Goal: Check status: Check status

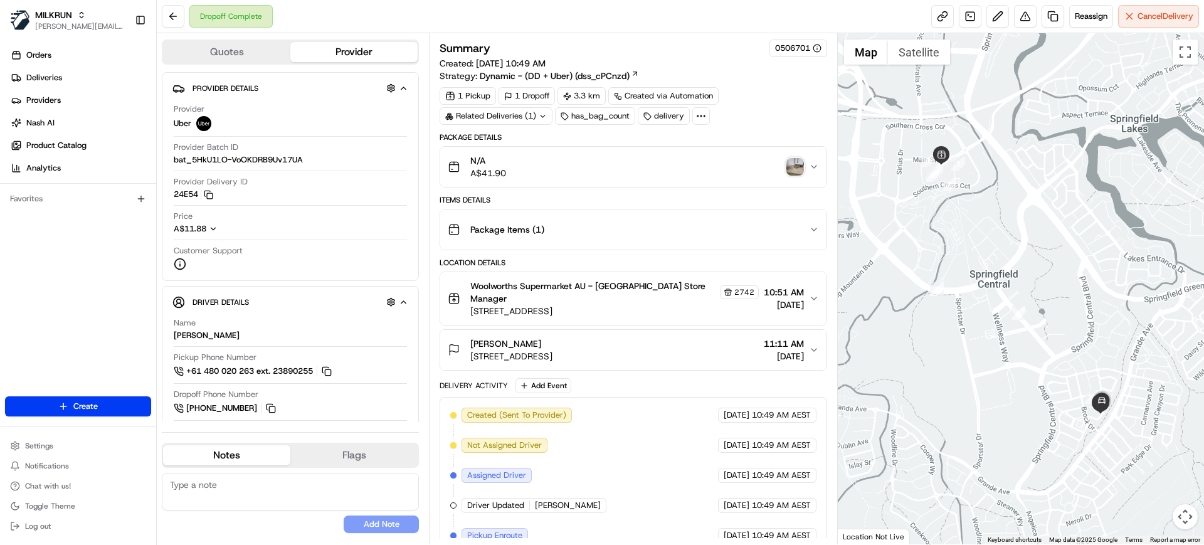
click at [795, 169] on img "button" at bounding box center [795, 167] width 18 height 18
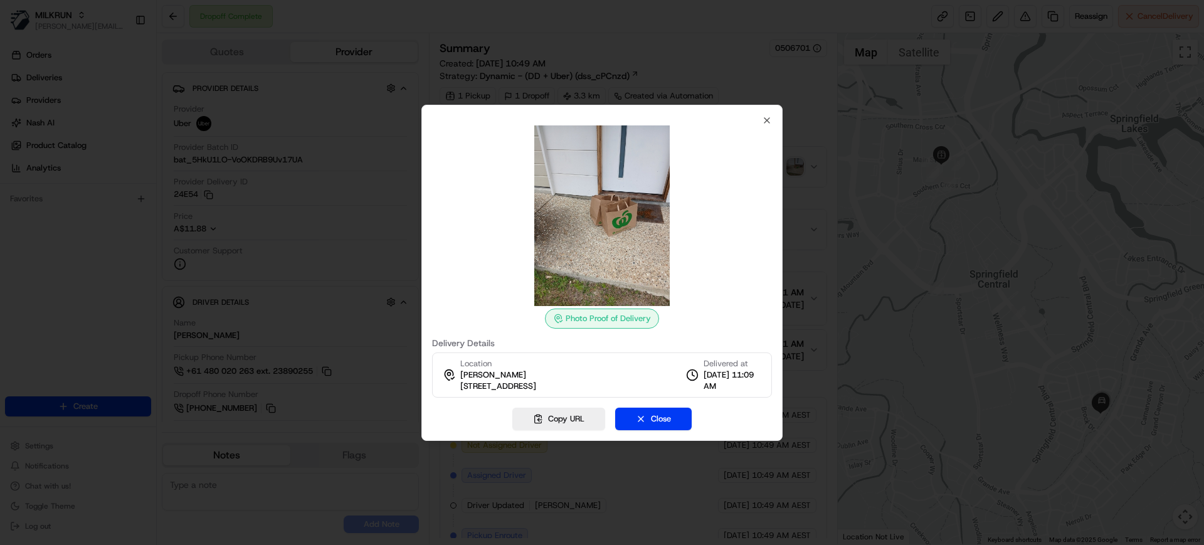
click at [877, 209] on div at bounding box center [602, 272] width 1204 height 545
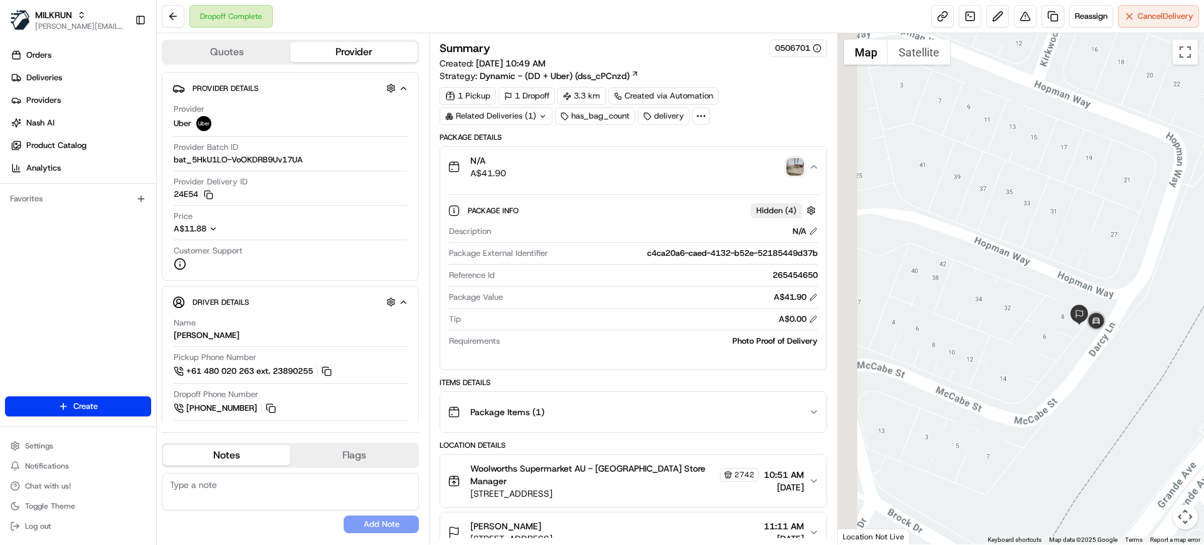
drag, startPoint x: 1040, startPoint y: 349, endPoint x: 1097, endPoint y: 370, distance: 61.3
click at [1097, 370] on div at bounding box center [1021, 288] width 367 height 511
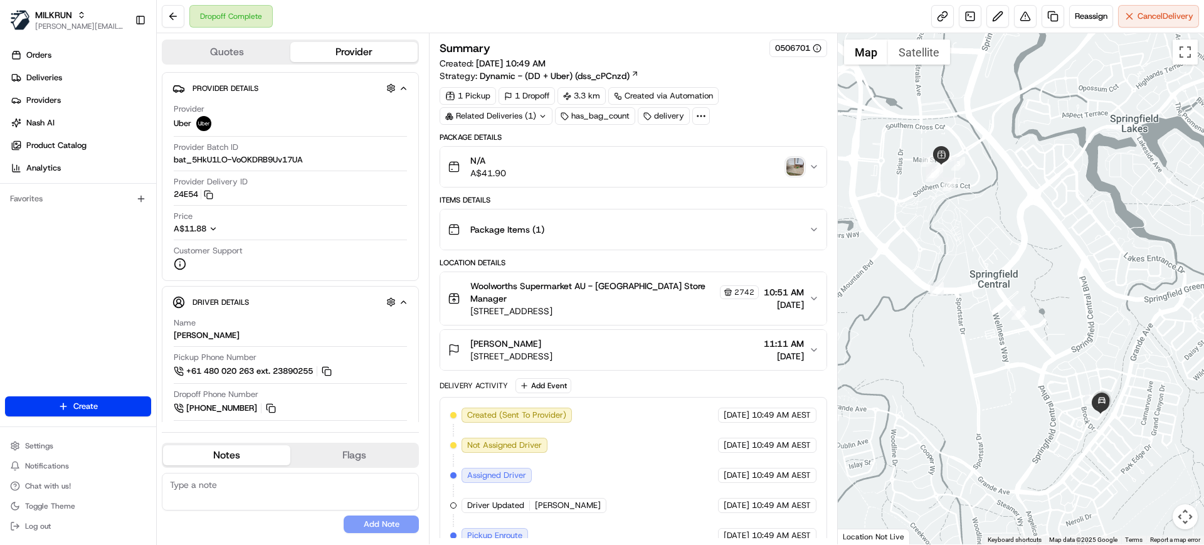
click at [732, 163] on div "N/A A$41.90" at bounding box center [628, 166] width 361 height 25
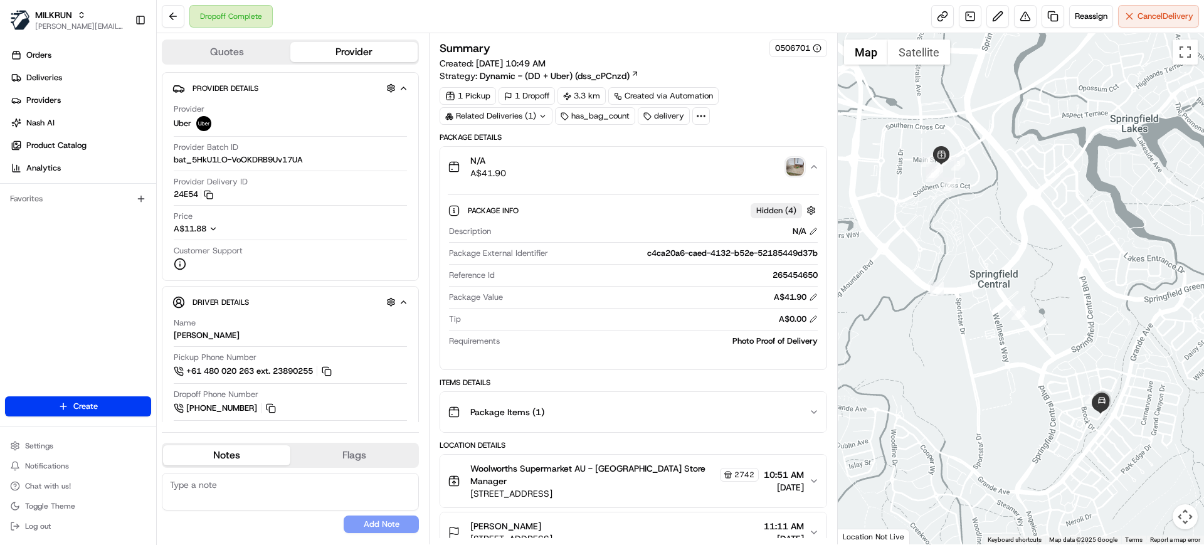
click at [796, 167] on img "button" at bounding box center [795, 167] width 18 height 18
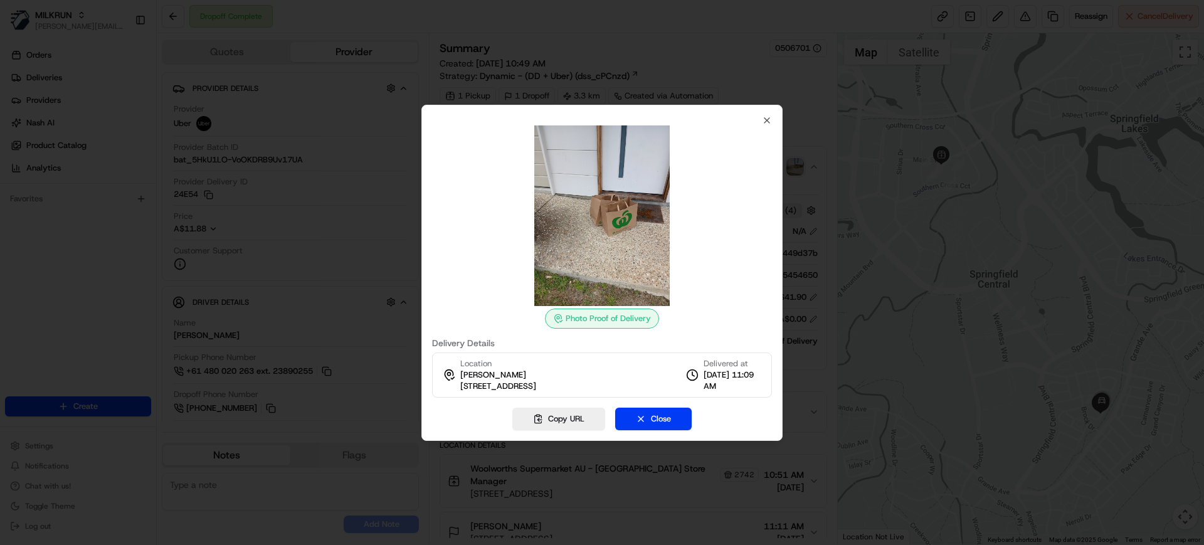
click at [828, 246] on div at bounding box center [602, 272] width 1204 height 545
